Goal: Check status: Check status

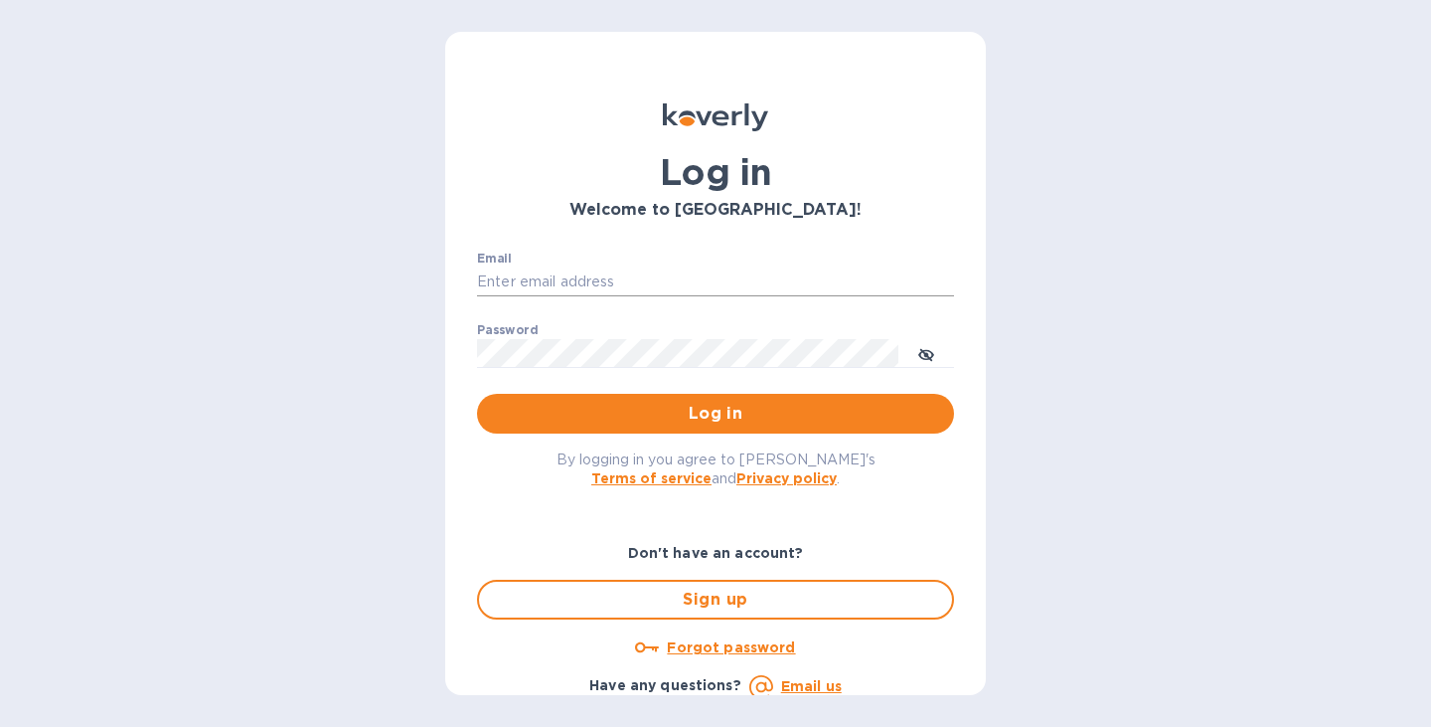
click at [624, 281] on input "Email" at bounding box center [715, 282] width 477 height 30
type input "[EMAIL_ADDRESS][DOMAIN_NAME]"
click at [691, 423] on span "Log in" at bounding box center [715, 414] width 445 height 24
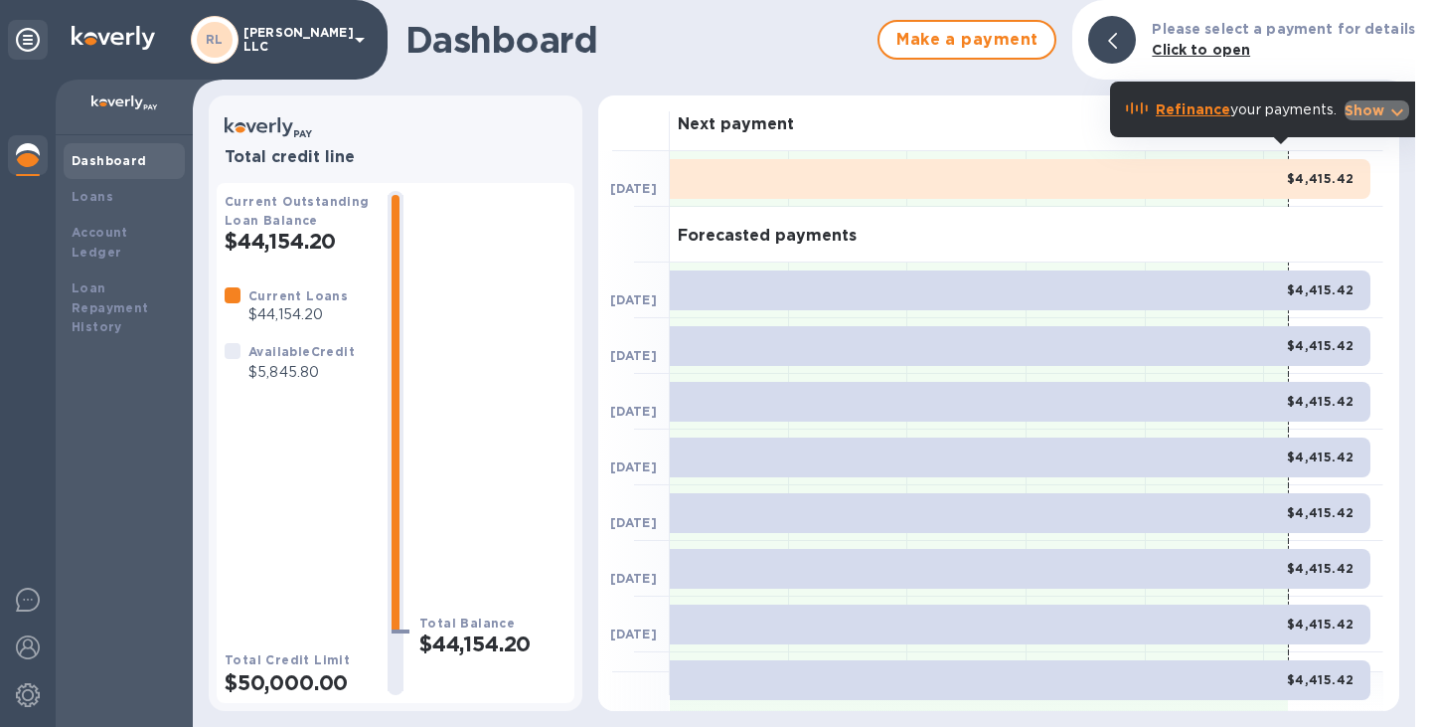
click at [1397, 114] on icon "button" at bounding box center [1397, 112] width 12 height 7
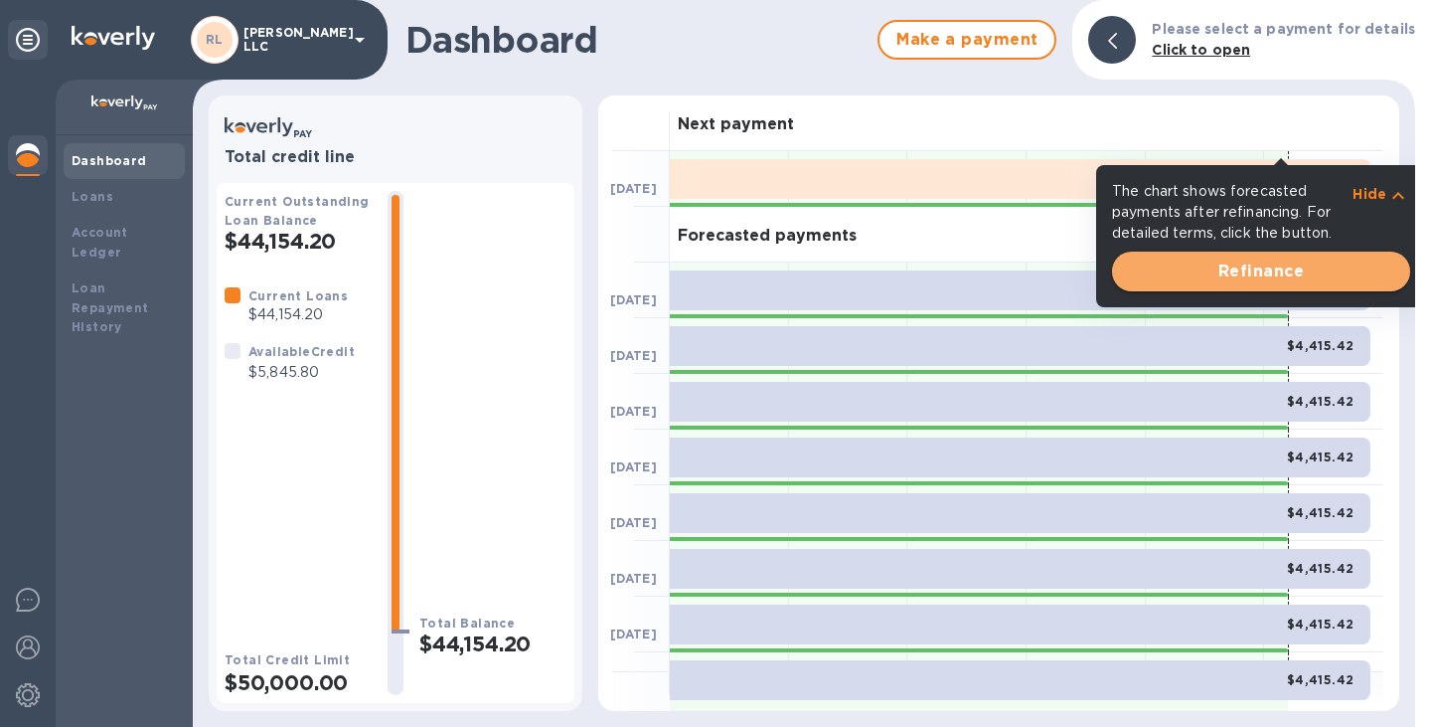
click at [1249, 270] on span "Refinance" at bounding box center [1261, 271] width 266 height 24
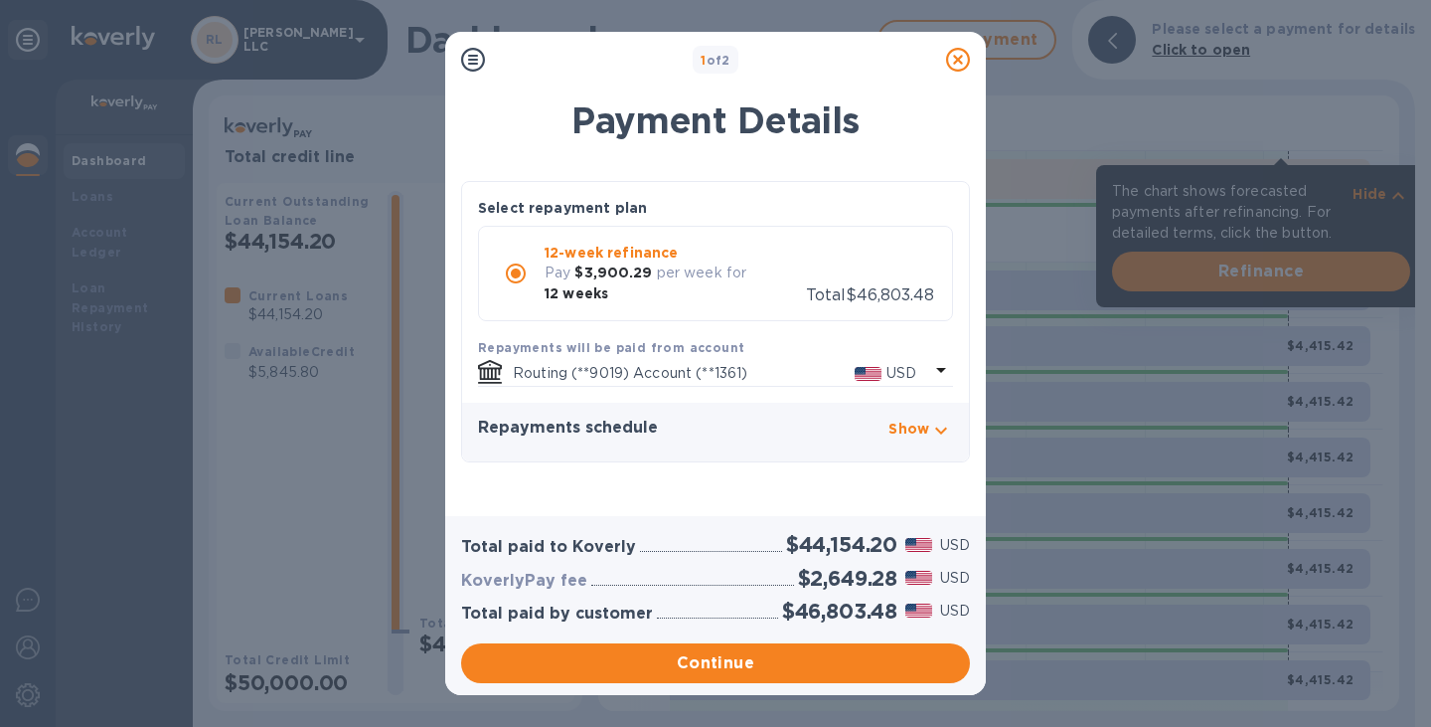
click at [963, 58] on icon at bounding box center [958, 60] width 24 height 24
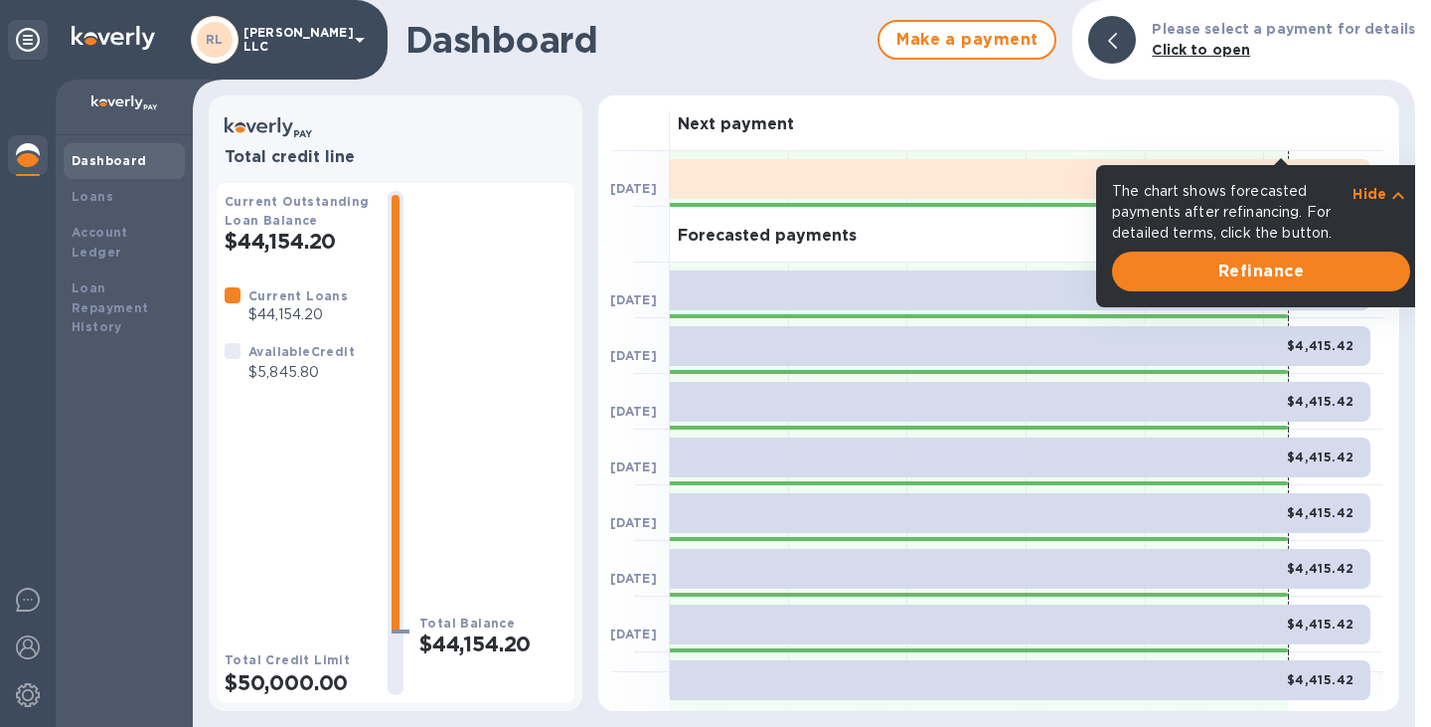
click at [1379, 189] on p "Hide" at bounding box center [1370, 194] width 34 height 20
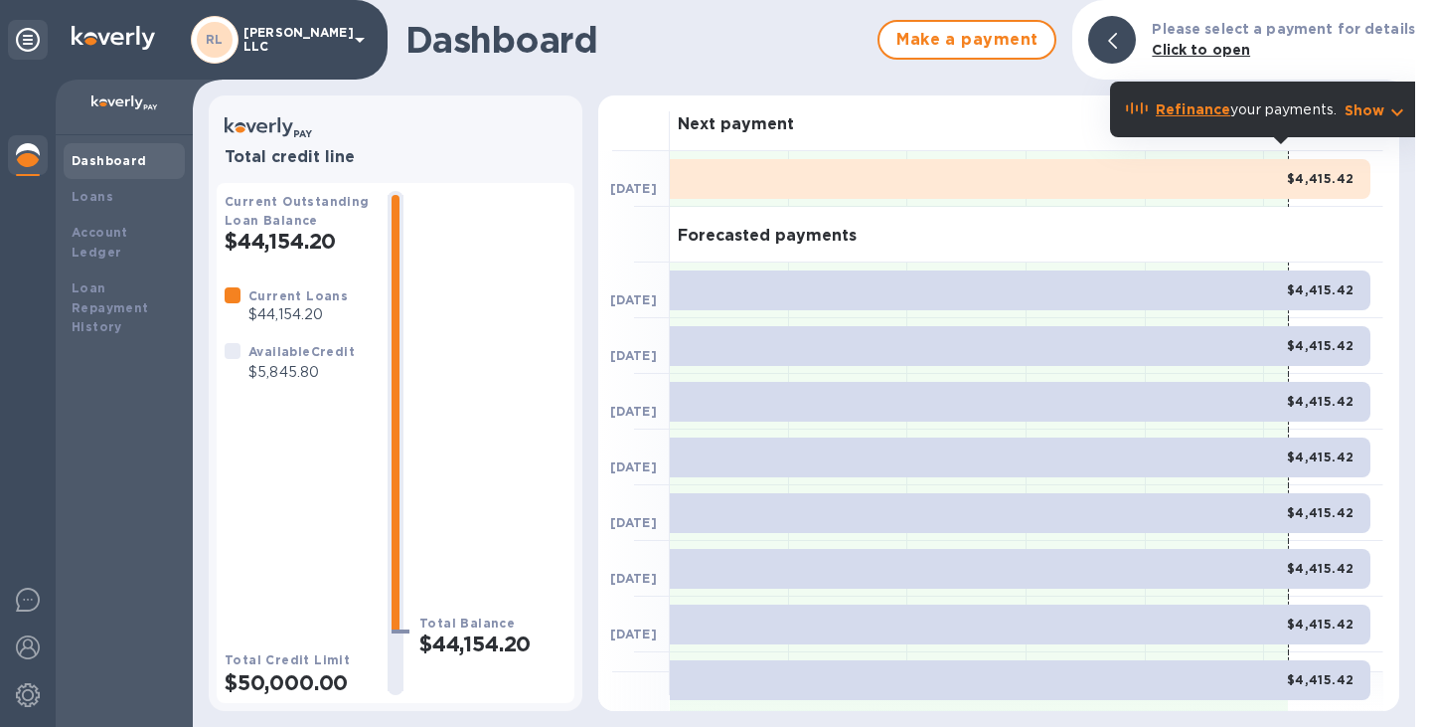
click at [1132, 25] on div at bounding box center [1112, 40] width 48 height 48
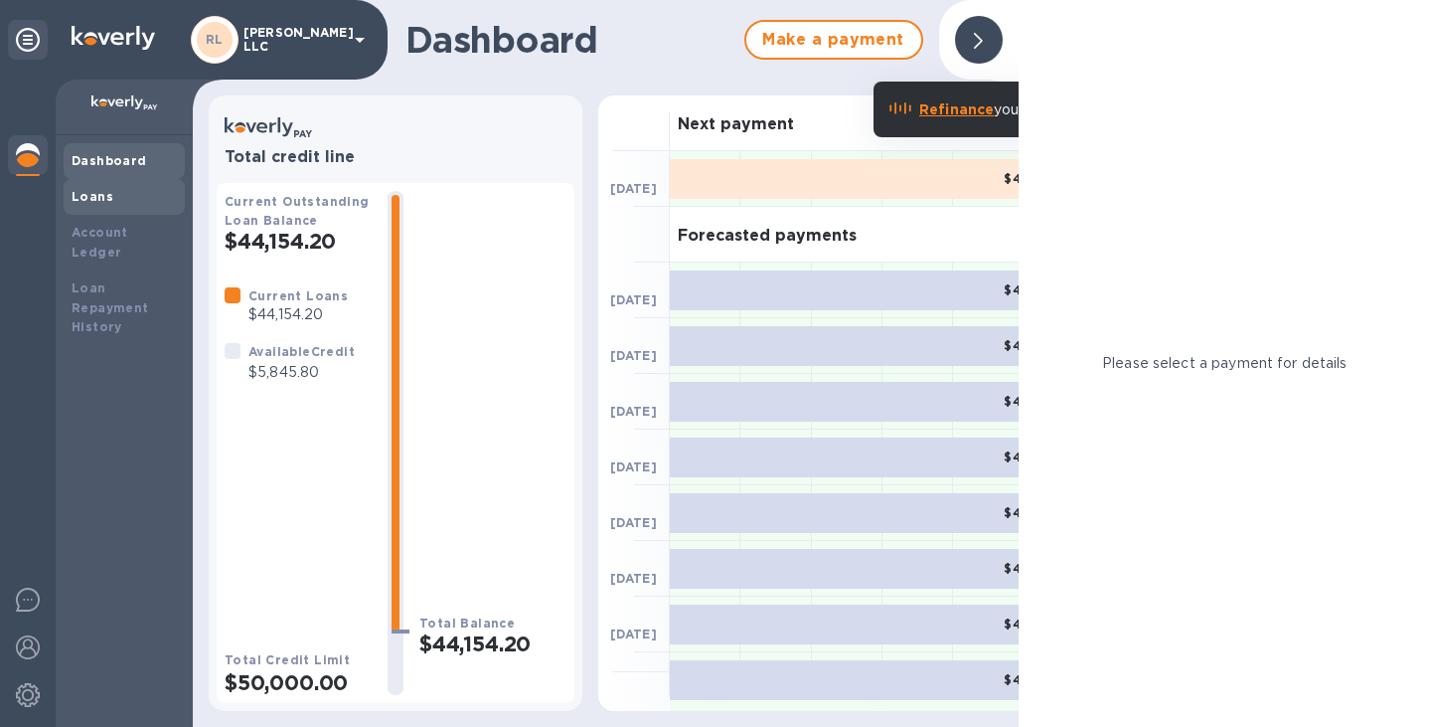
click at [98, 199] on b "Loans" at bounding box center [93, 196] width 42 height 15
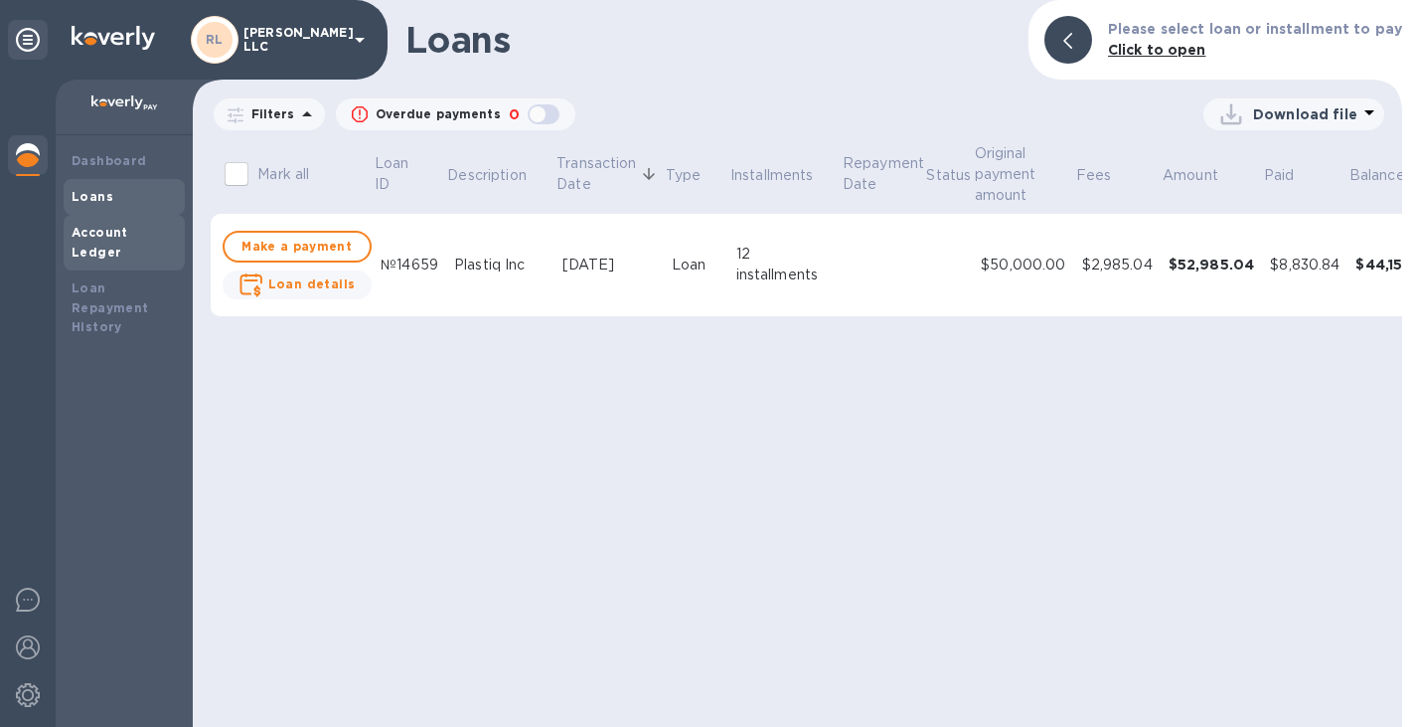
click at [95, 238] on b "Account Ledger" at bounding box center [100, 242] width 57 height 35
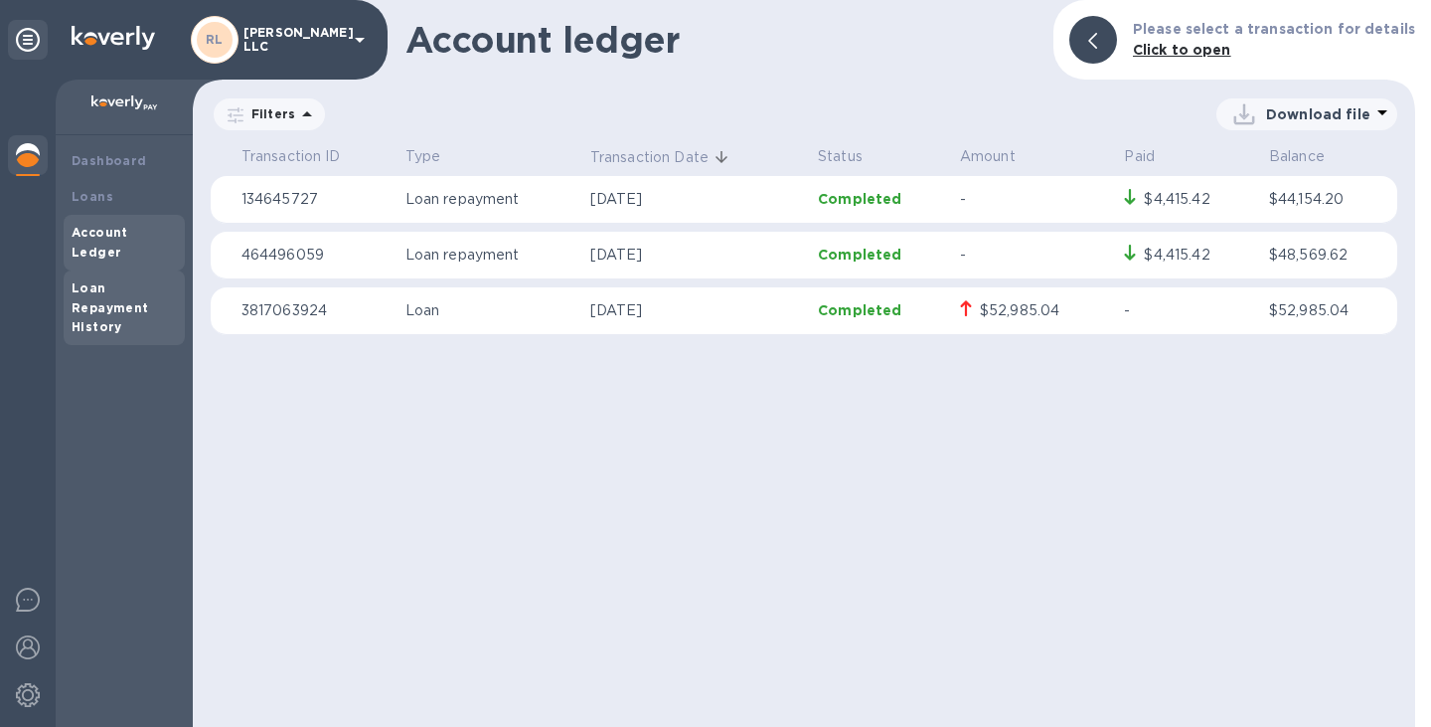
click at [103, 283] on b "Loan Repayment History" at bounding box center [111, 307] width 78 height 55
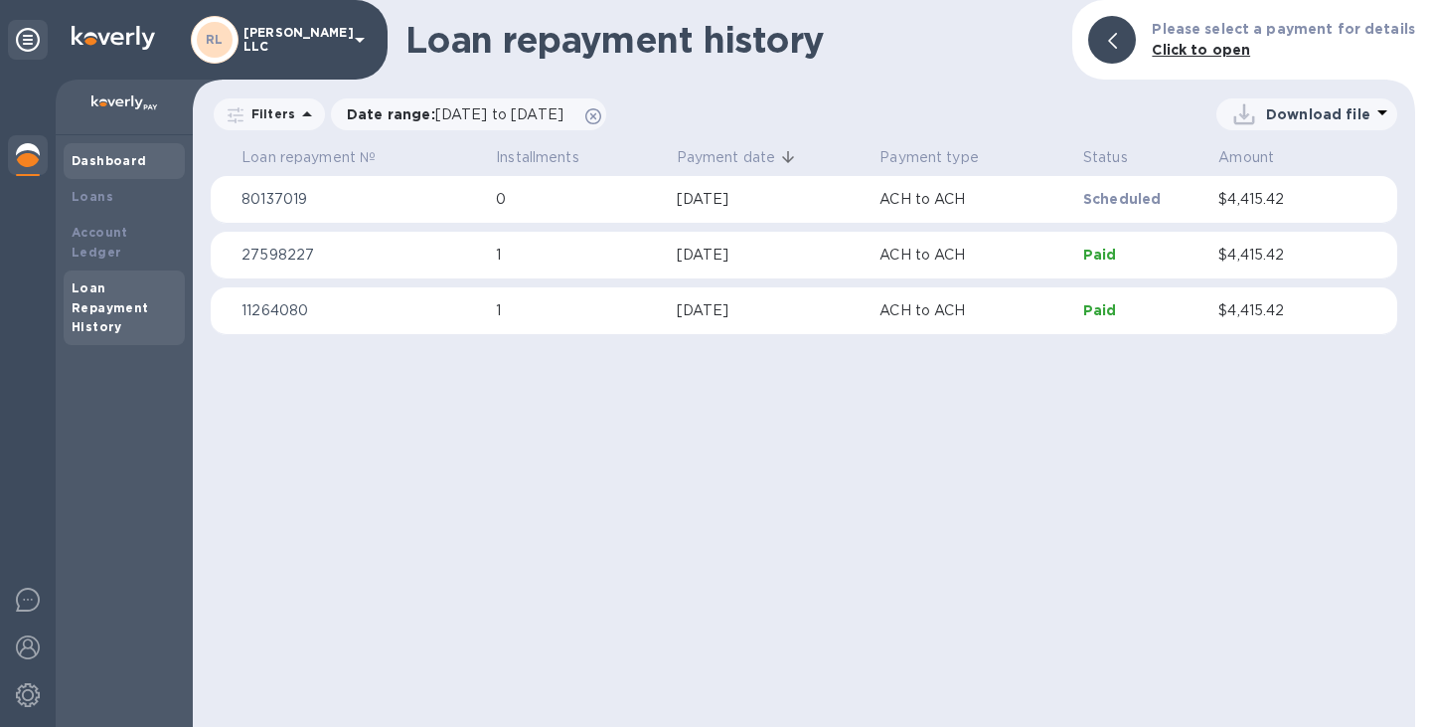
click at [79, 160] on b "Dashboard" at bounding box center [110, 160] width 76 height 15
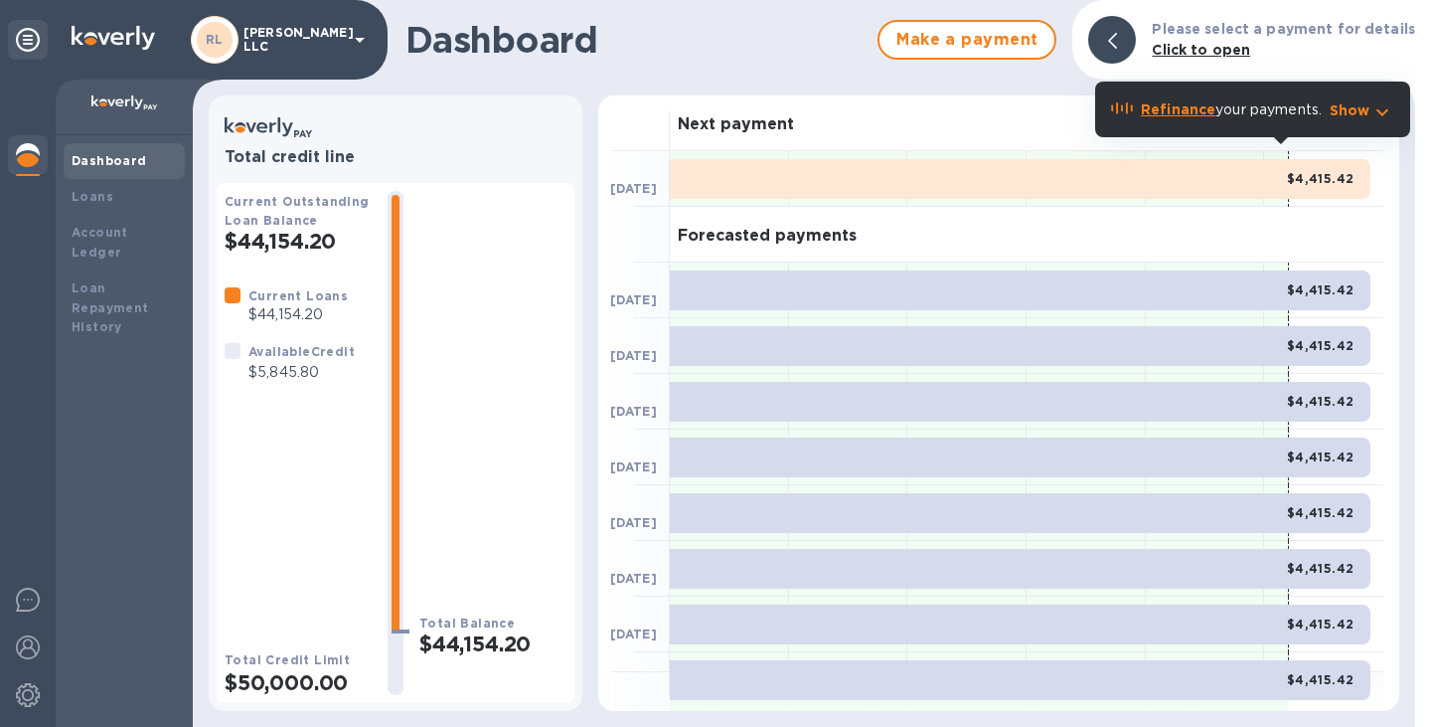
click at [1129, 35] on div at bounding box center [1112, 40] width 48 height 48
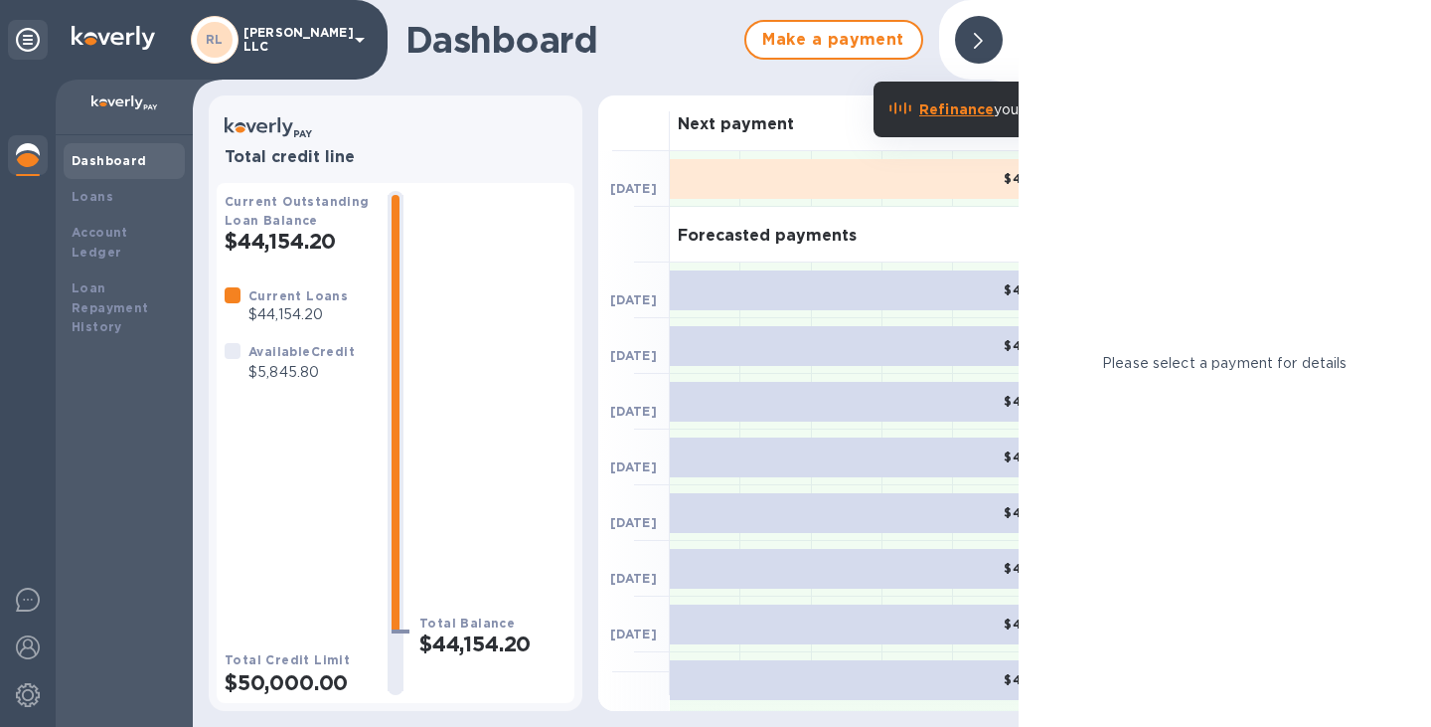
click at [973, 60] on div at bounding box center [979, 40] width 48 height 48
